Goal: Obtain resource: Obtain resource

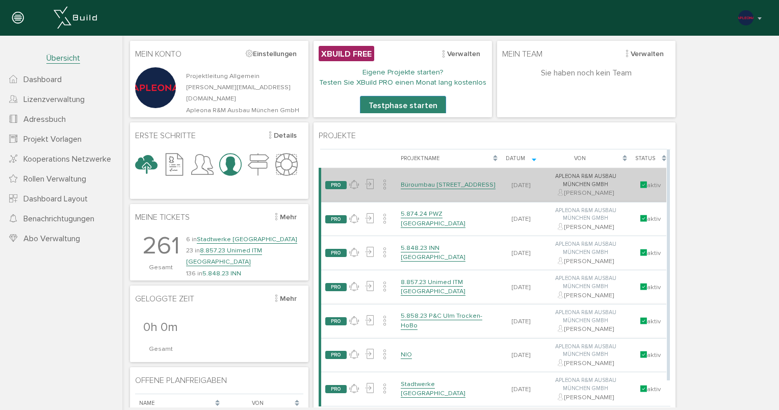
click at [442, 181] on link "Büroumbau [STREET_ADDRESS]" at bounding box center [448, 185] width 95 height 9
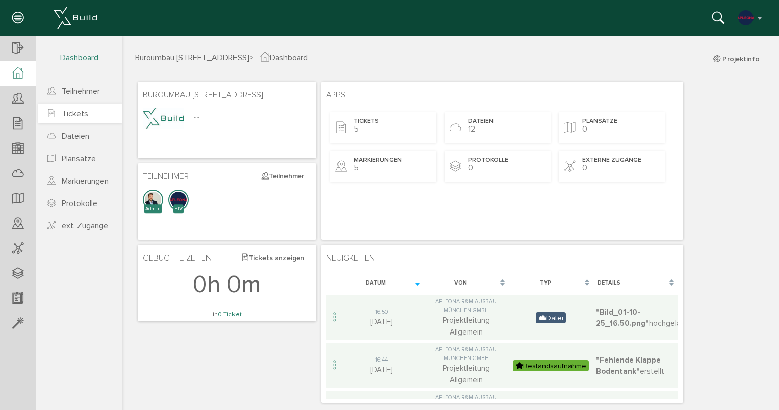
click at [75, 114] on span "Tickets" at bounding box center [75, 114] width 27 height 10
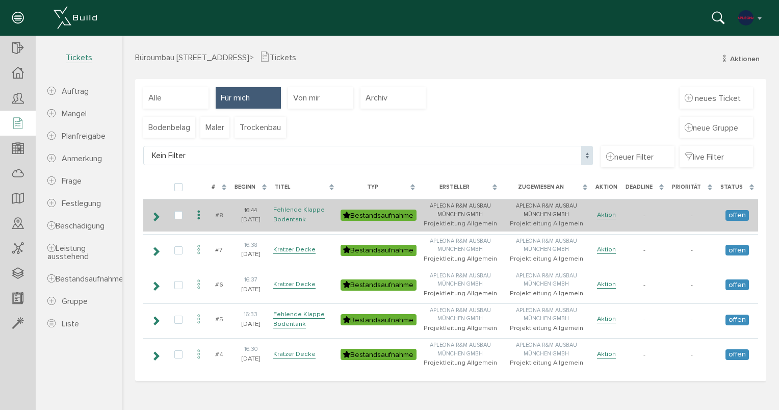
click at [284, 210] on link "Fehlende Klappe Bodentank" at bounding box center [299, 215] width 52 height 18
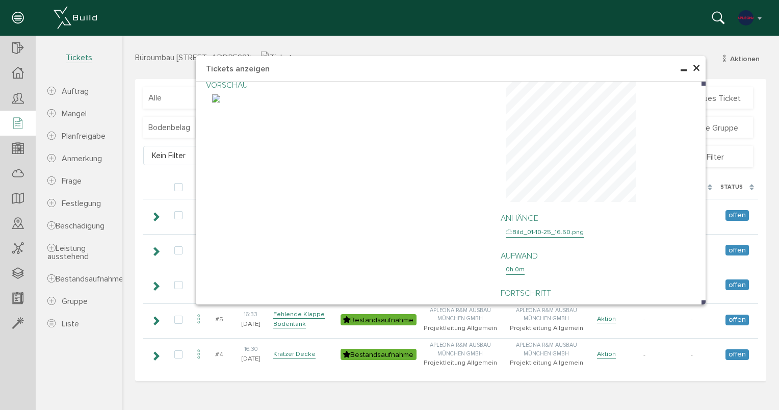
click at [698, 62] on span "×" at bounding box center [697, 69] width 8 height 20
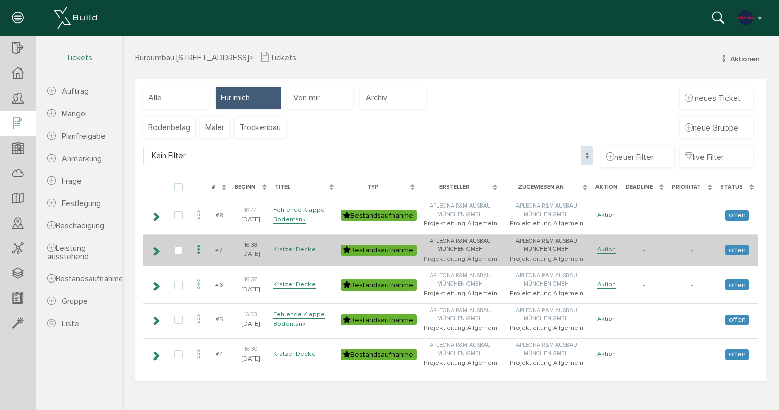
click at [301, 250] on link "Kratzer Decke" at bounding box center [294, 249] width 42 height 9
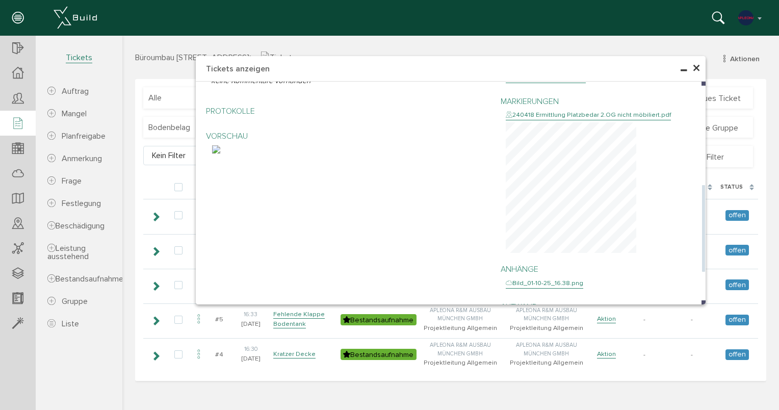
click at [220, 154] on img at bounding box center [216, 149] width 8 height 8
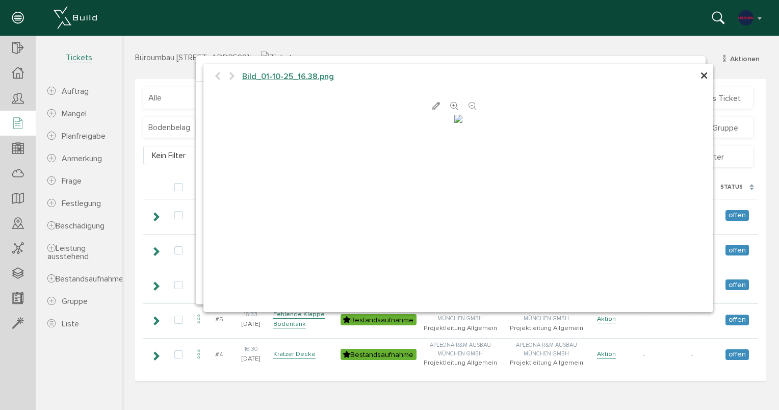
click at [704, 80] on span "×" at bounding box center [704, 76] width 8 height 20
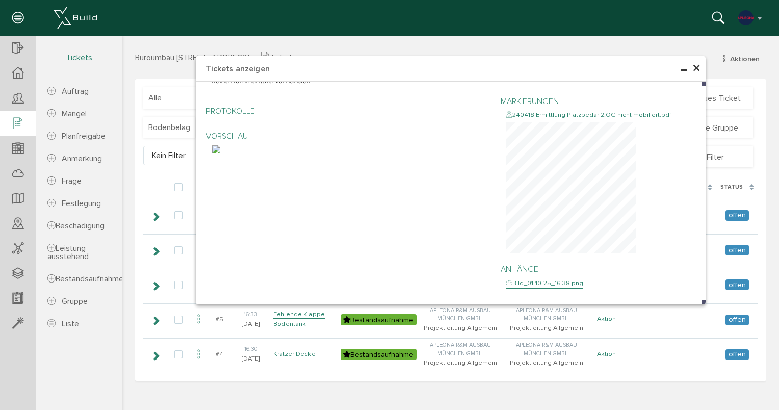
click at [699, 71] on span "×" at bounding box center [697, 69] width 8 height 20
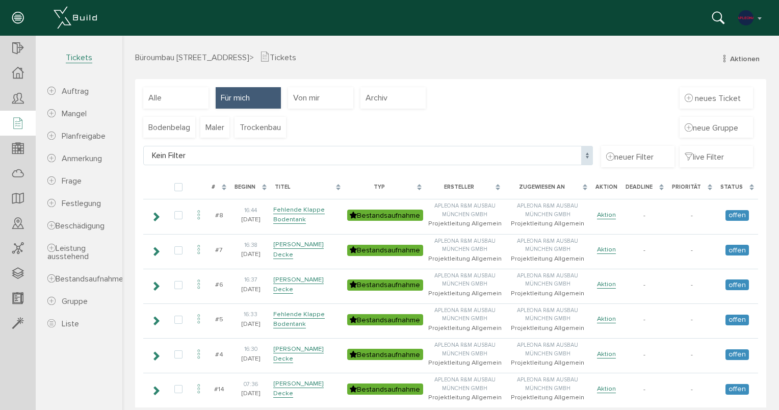
click at [221, 189] on div "#" at bounding box center [219, 187] width 23 height 19
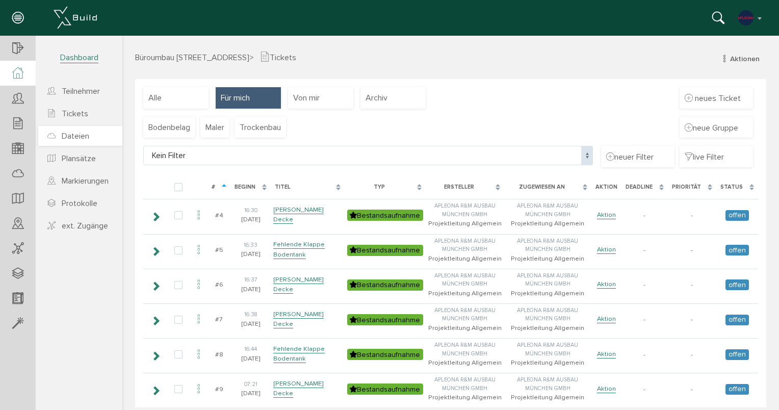
click at [75, 138] on span "Dateien" at bounding box center [76, 136] width 28 height 10
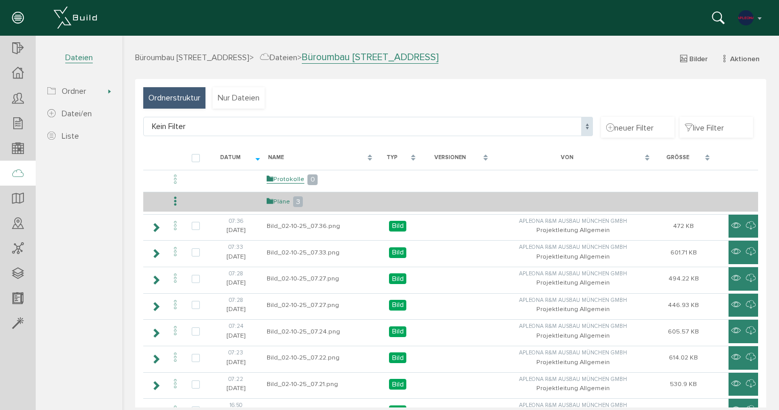
click at [276, 199] on link "Pläne" at bounding box center [278, 201] width 23 height 9
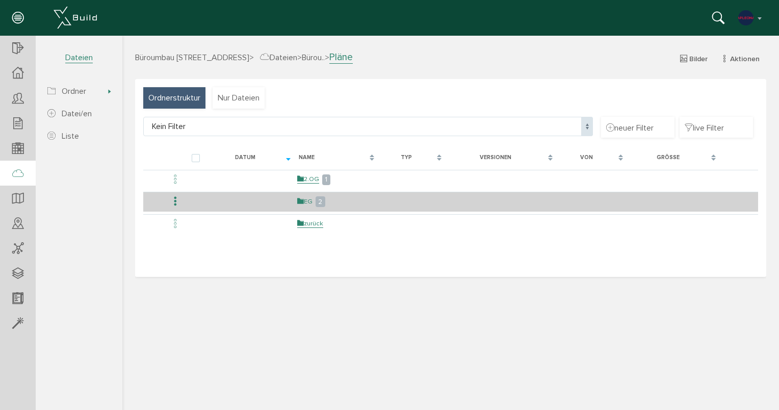
click at [308, 202] on link "EG" at bounding box center [304, 201] width 15 height 9
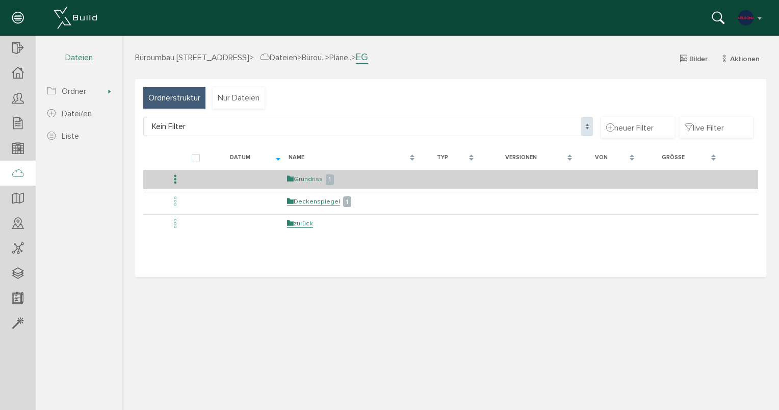
click at [303, 177] on link "Grundriss" at bounding box center [305, 179] width 36 height 9
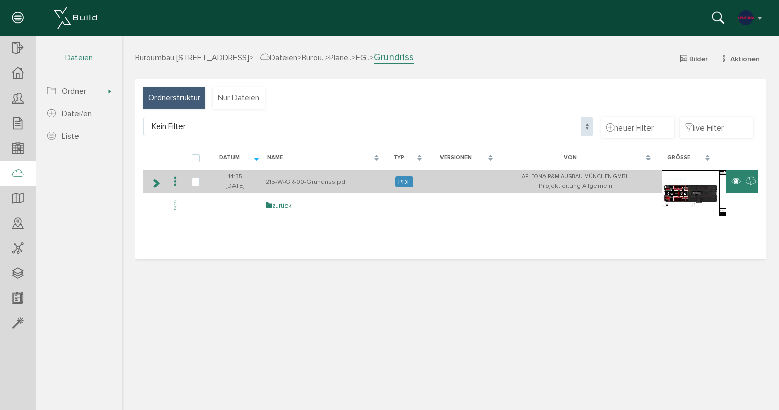
click at [732, 179] on icon at bounding box center [736, 181] width 10 height 12
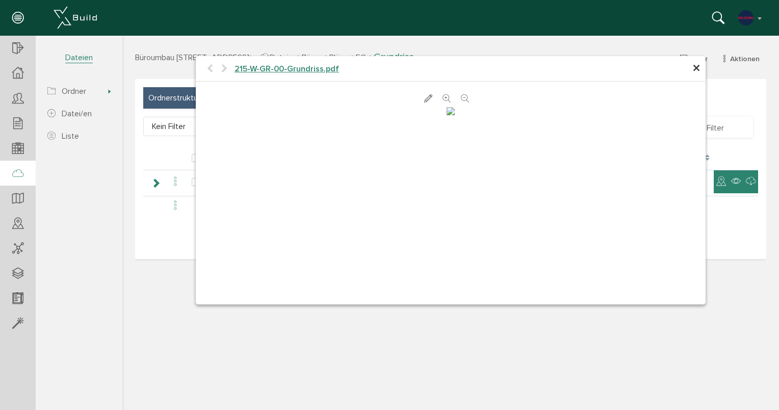
click at [699, 70] on span "×" at bounding box center [697, 69] width 8 height 20
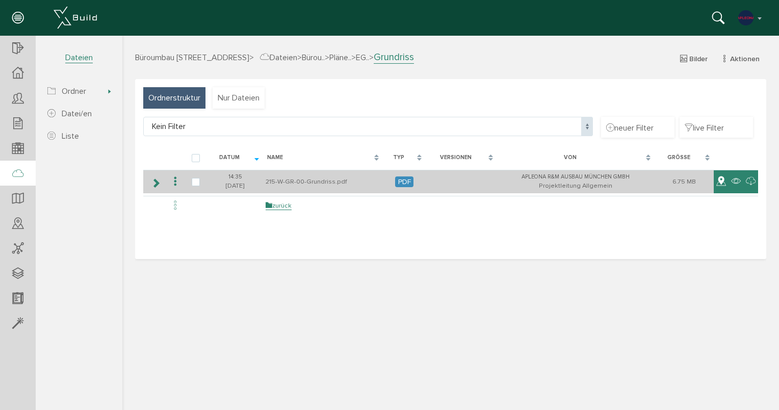
click at [717, 182] on icon at bounding box center [722, 181] width 10 height 12
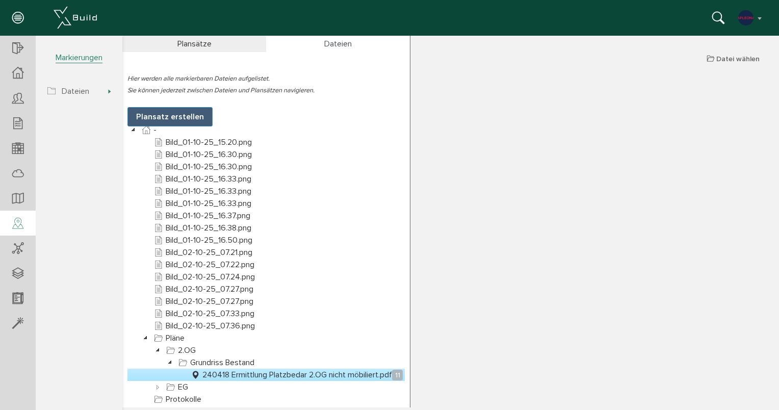
scroll to position [3, 0]
click at [161, 350] on icon at bounding box center [158, 350] width 12 height 12
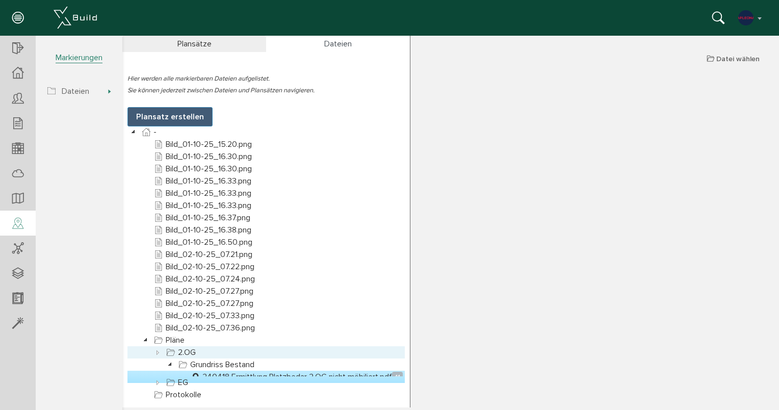
scroll to position [0, 0]
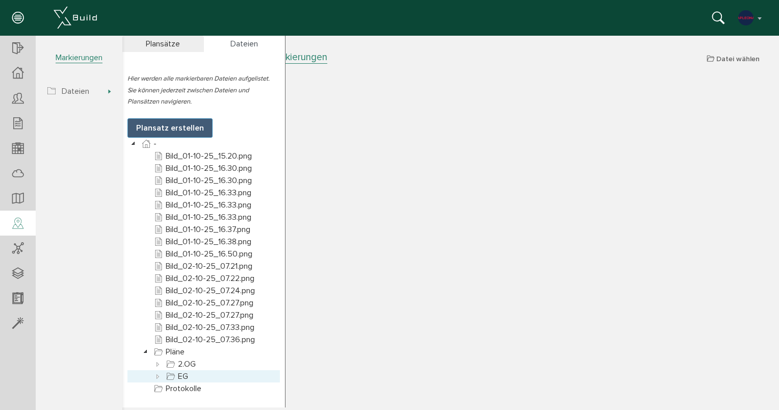
click at [159, 378] on icon at bounding box center [158, 376] width 12 height 12
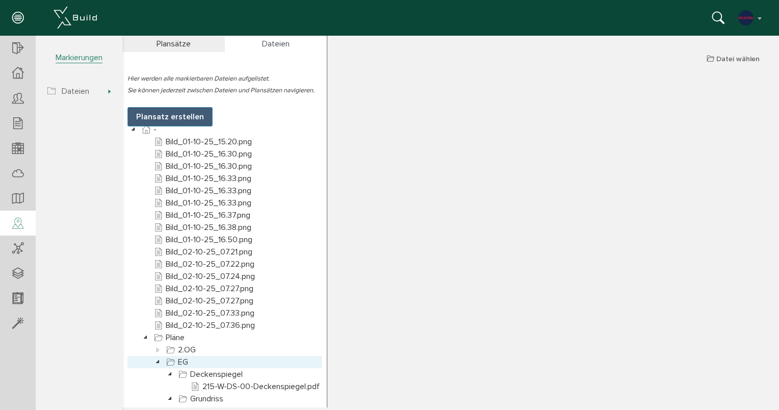
scroll to position [28, 0]
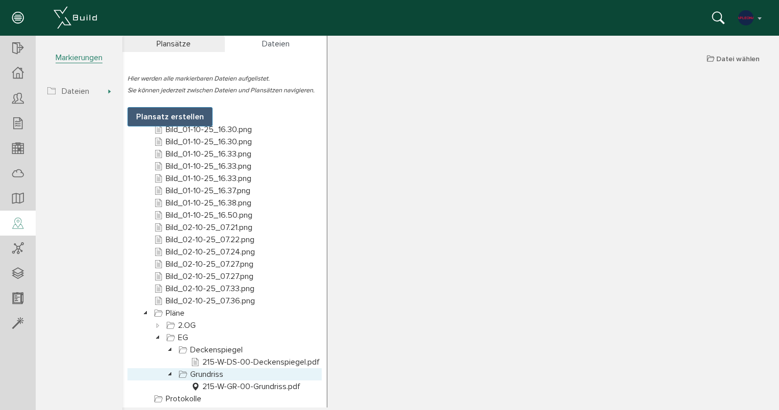
click at [171, 374] on icon at bounding box center [170, 374] width 12 height 12
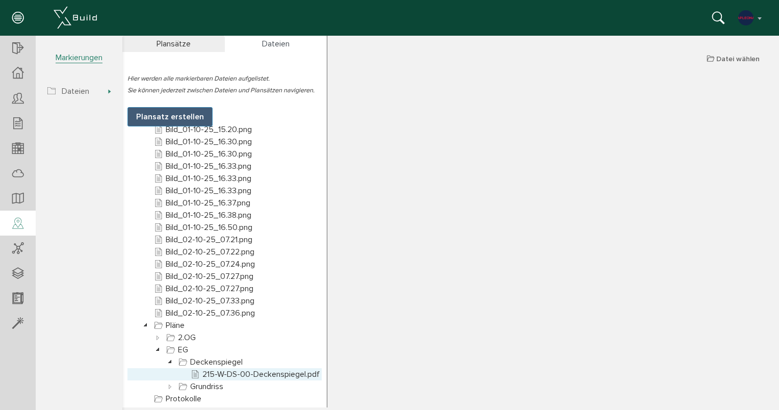
scroll to position [15, 0]
click at [172, 387] on icon at bounding box center [170, 386] width 12 height 12
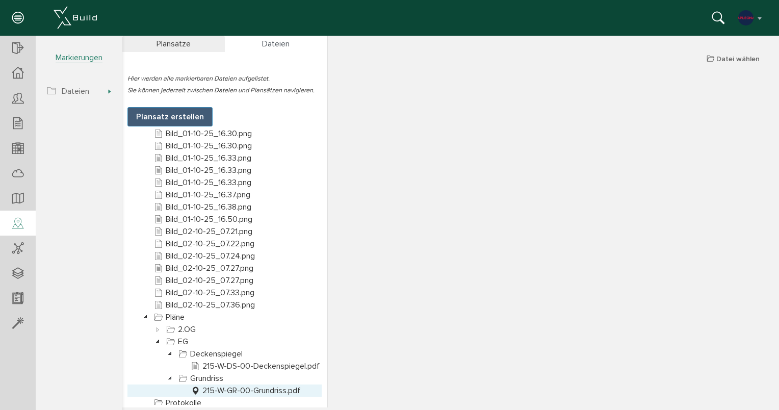
scroll to position [28, 0]
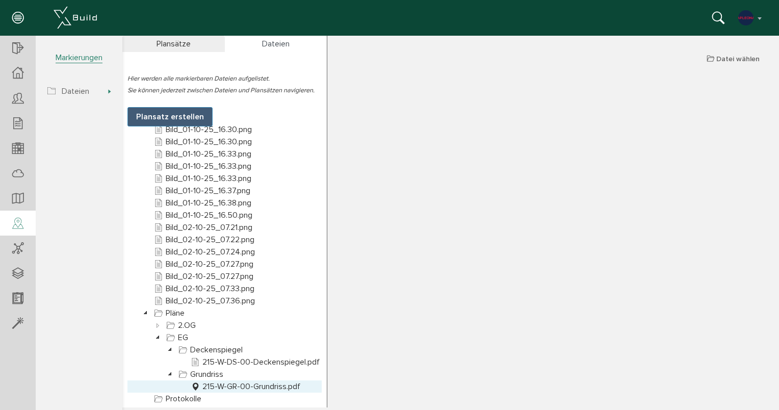
click at [239, 384] on link "215-W-GR-00-Grundriss.pdf" at bounding box center [246, 386] width 114 height 12
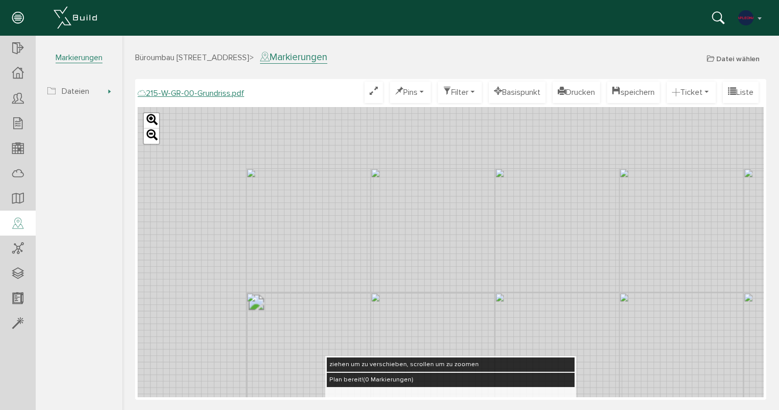
drag, startPoint x: 364, startPoint y: 249, endPoint x: 355, endPoint y: 309, distance: 60.3
click at [355, 309] on div "Leaflet" at bounding box center [451, 252] width 626 height 290
drag, startPoint x: 327, startPoint y: 266, endPoint x: 316, endPoint y: 227, distance: 40.2
click at [313, 224] on div "Leaflet" at bounding box center [451, 252] width 626 height 290
drag, startPoint x: 369, startPoint y: 174, endPoint x: 166, endPoint y: 295, distance: 236.7
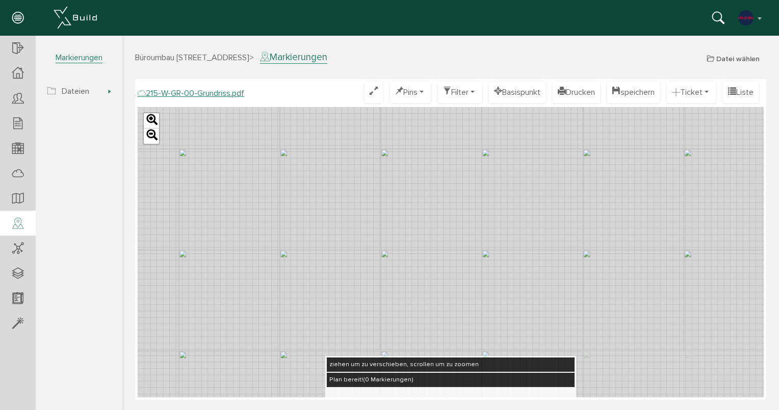
click at [166, 295] on div "Leaflet" at bounding box center [451, 252] width 626 height 290
drag, startPoint x: 313, startPoint y: 187, endPoint x: 385, endPoint y: 189, distance: 72.0
click at [384, 190] on div "Leaflet" at bounding box center [451, 252] width 626 height 290
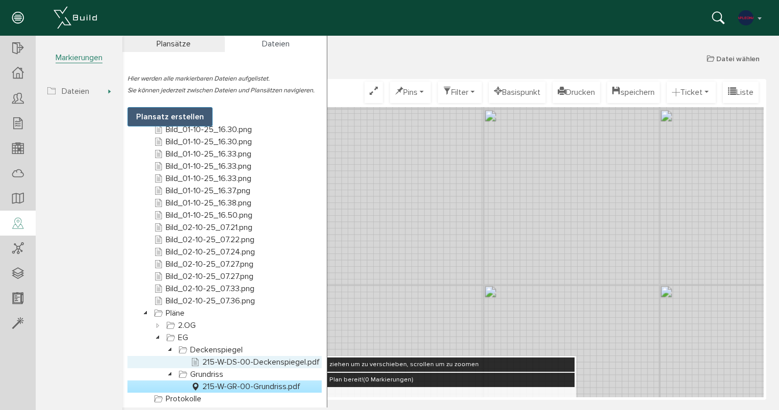
click at [247, 362] on link "215-W-DS-00-Deckenspiegel.pdf" at bounding box center [255, 362] width 133 height 12
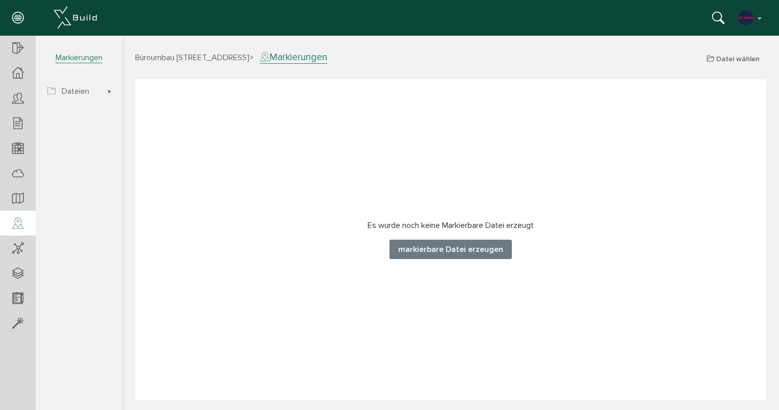
click at [419, 241] on button "markierbare Datei erzeugen" at bounding box center [451, 249] width 122 height 19
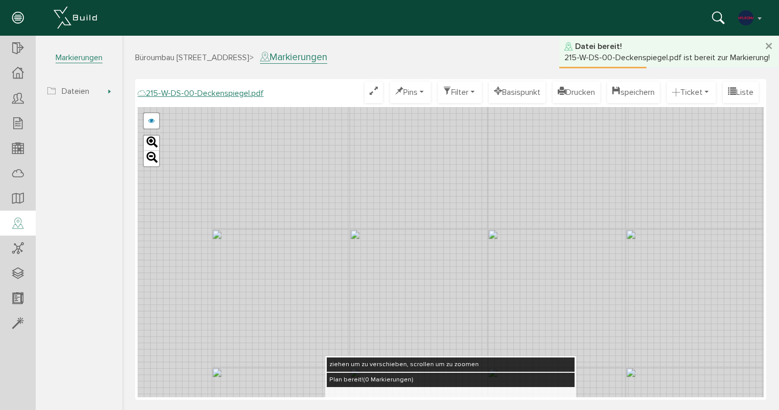
drag, startPoint x: 385, startPoint y: 197, endPoint x: 369, endPoint y: 126, distance: 72.6
click at [369, 126] on div "250807Deckenspiegel-EG.pdf abbrechen Leaflet" at bounding box center [451, 252] width 626 height 290
drag, startPoint x: 328, startPoint y: 161, endPoint x: 338, endPoint y: 202, distance: 41.9
click at [338, 202] on div "250807Deckenspiegel-EG.pdf abbrechen Leaflet" at bounding box center [451, 252] width 626 height 290
drag, startPoint x: 395, startPoint y: 198, endPoint x: 377, endPoint y: 190, distance: 19.0
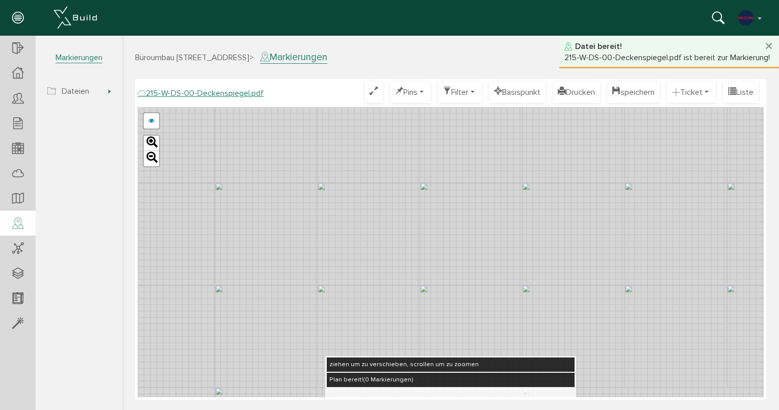
click at [377, 190] on div "250807Deckenspiegel-EG.pdf abbrechen Leaflet" at bounding box center [451, 252] width 626 height 290
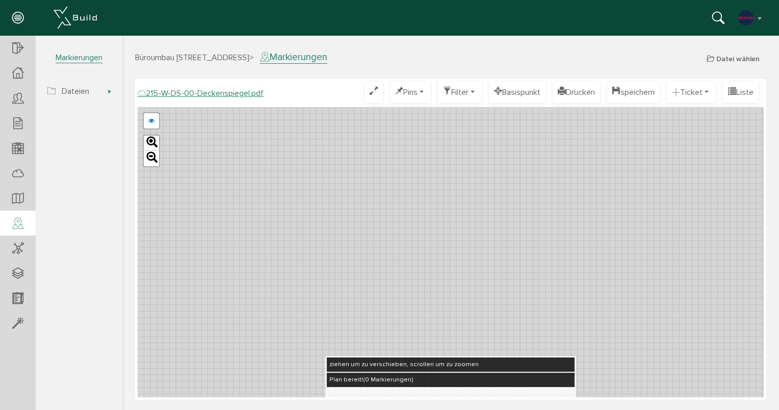
drag, startPoint x: 318, startPoint y: 320, endPoint x: 400, endPoint y: 221, distance: 128.3
click at [463, 190] on div "250807Deckenspiegel-EG.pdf abbrechen Leaflet" at bounding box center [451, 252] width 626 height 290
drag, startPoint x: 275, startPoint y: 213, endPoint x: 391, endPoint y: 346, distance: 177.1
click at [391, 346] on div "250807Deckenspiegel-EG.pdf abbrechen Leaflet" at bounding box center [451, 252] width 626 height 290
drag, startPoint x: 433, startPoint y: 149, endPoint x: 435, endPoint y: 390, distance: 241.2
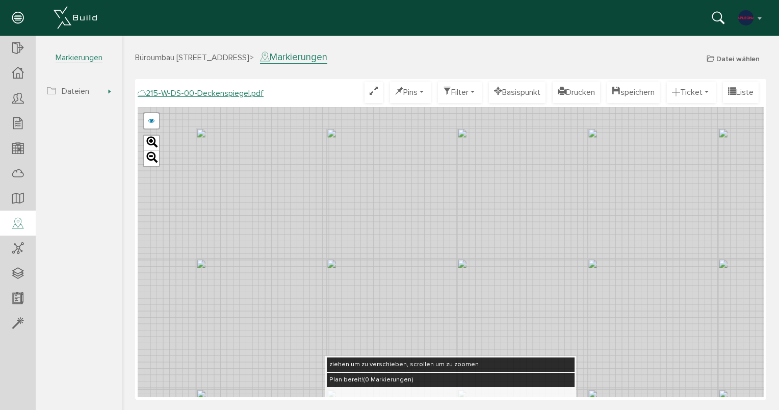
click at [435, 390] on div "215-W-DS-00-Deckenspiegel.pdf Optimieren Pins nur Pin Ticketnummer Ticketnummer…" at bounding box center [451, 240] width 626 height 316
drag, startPoint x: 404, startPoint y: 359, endPoint x: 391, endPoint y: 388, distance: 32.0
click at [391, 388] on div "215-W-DS-00-Deckenspiegel.pdf Optimieren Pins nur Pin Ticketnummer Ticketnummer…" at bounding box center [451, 240] width 626 height 316
drag, startPoint x: 373, startPoint y: 246, endPoint x: 255, endPoint y: 218, distance: 121.5
click at [253, 221] on div "250807Deckenspiegel-EG.pdf abbrechen Leaflet" at bounding box center [451, 252] width 626 height 290
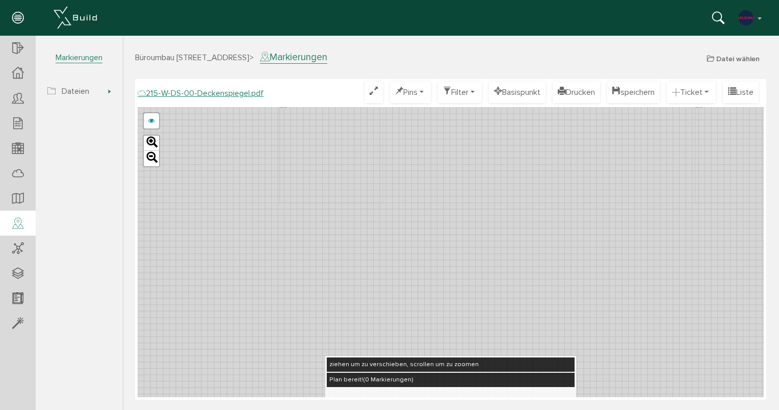
drag, startPoint x: 353, startPoint y: 270, endPoint x: 388, endPoint y: 204, distance: 74.4
click at [388, 204] on div "250807Deckenspiegel-EG.pdf abbrechen Leaflet" at bounding box center [451, 252] width 626 height 290
drag, startPoint x: 409, startPoint y: 201, endPoint x: 328, endPoint y: 220, distance: 82.9
click at [330, 221] on div "250807Deckenspiegel-EG.pdf abbrechen Leaflet" at bounding box center [451, 252] width 626 height 290
drag, startPoint x: 324, startPoint y: 222, endPoint x: 364, endPoint y: 212, distance: 40.6
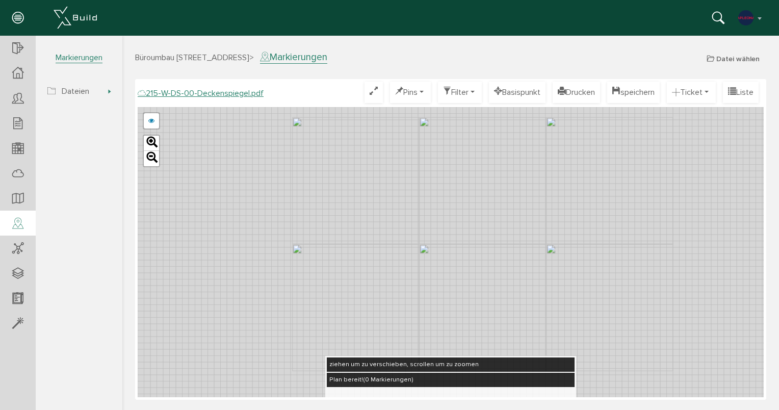
click at [364, 212] on div "250807Deckenspiegel-EG.pdf abbrechen Leaflet" at bounding box center [451, 252] width 626 height 290
drag, startPoint x: 408, startPoint y: 205, endPoint x: 358, endPoint y: 208, distance: 50.6
click at [358, 208] on div "250807Deckenspiegel-EG.pdf abbrechen Leaflet" at bounding box center [451, 252] width 626 height 290
